Goal: Information Seeking & Learning: Learn about a topic

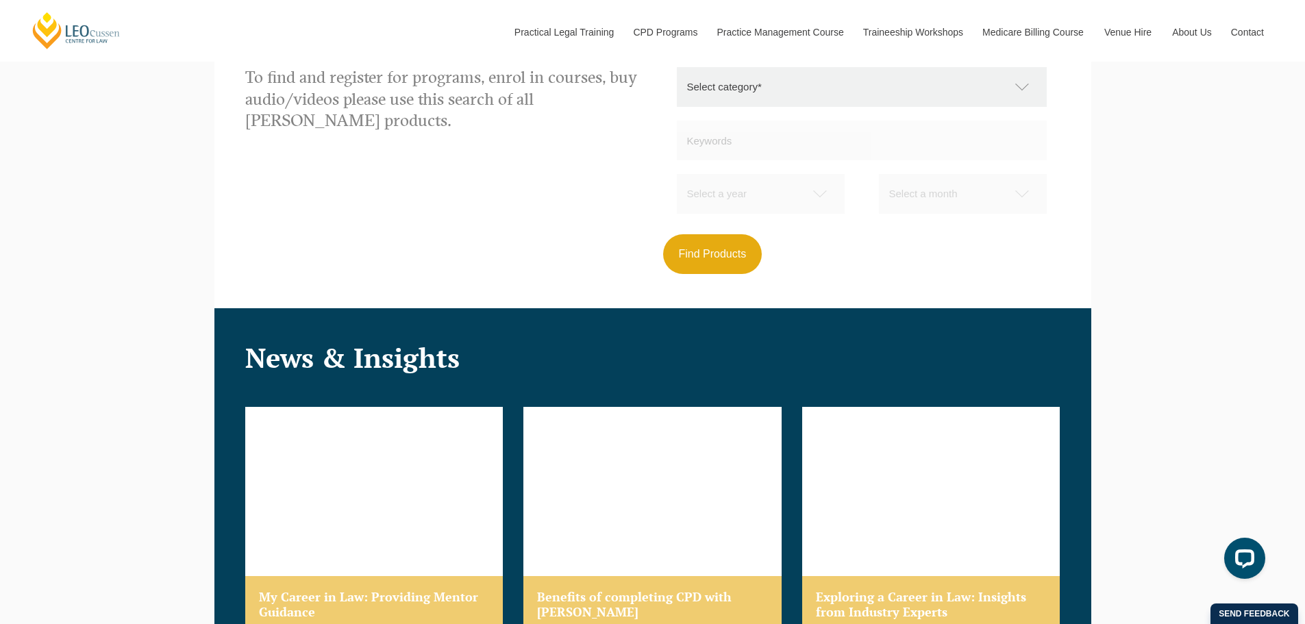
scroll to position [685, 0]
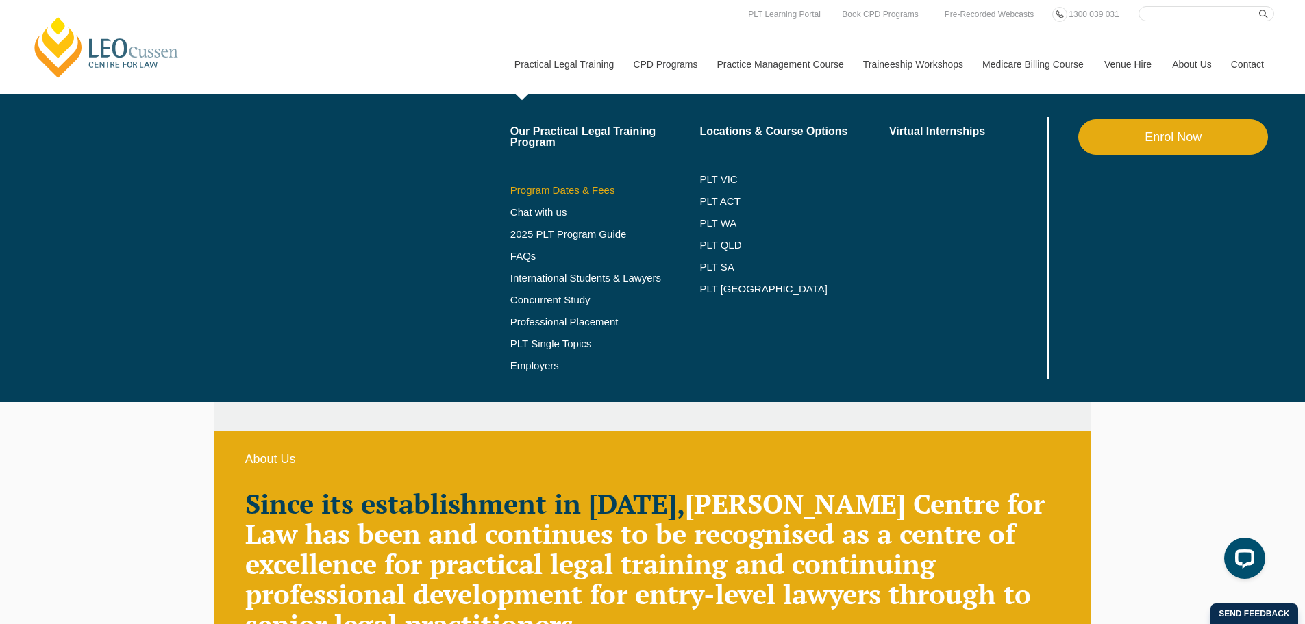
click at [554, 190] on link "Program Dates & Fees" at bounding box center [605, 190] width 190 height 11
